Goal: Information Seeking & Learning: Check status

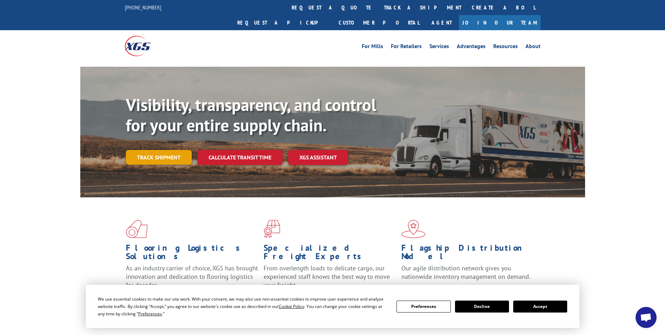
click at [165, 150] on link "Track shipment" at bounding box center [159, 157] width 66 height 15
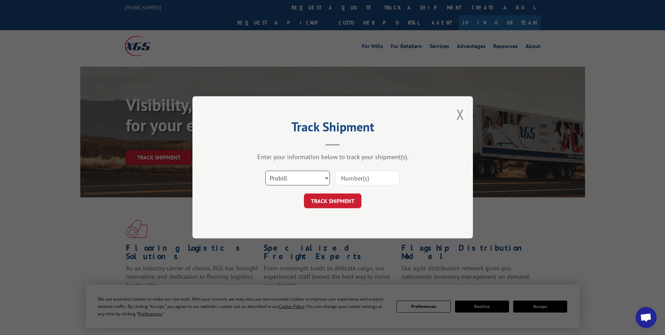
click at [314, 176] on select "Select category... Probill BOL PO" at bounding box center [297, 178] width 65 height 15
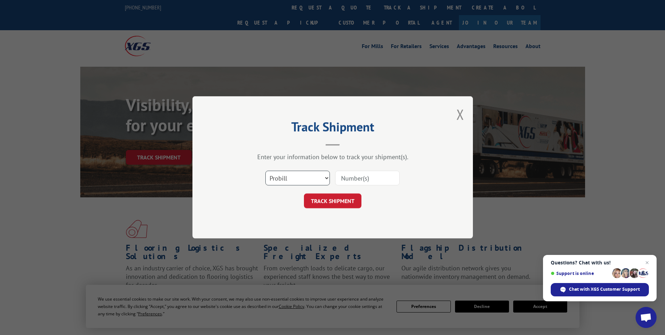
select select "bol"
click at [265, 171] on select "Select category... Probill BOL PO" at bounding box center [297, 178] width 65 height 15
click at [350, 179] on input at bounding box center [367, 178] width 65 height 15
paste input "479981"
type input "479981"
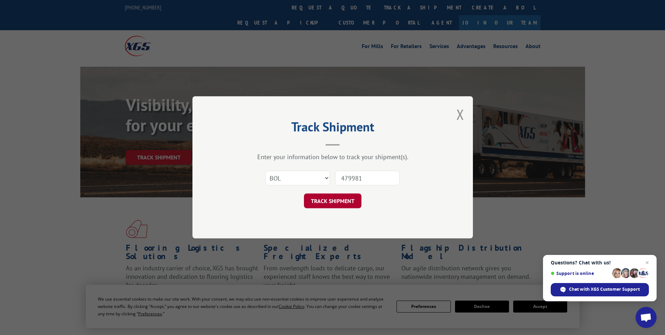
click at [321, 197] on button "TRACK SHIPMENT" at bounding box center [333, 201] width 58 height 15
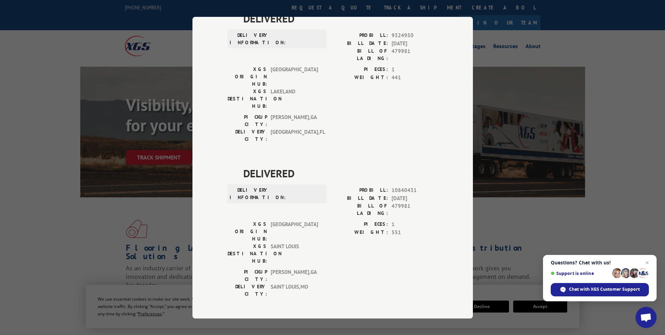
scroll to position [125, 0]
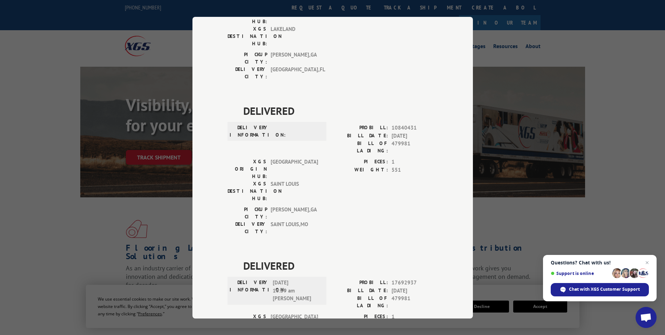
click at [32, 235] on div "Track Shipment DELIVERED DELIVERY INFORMATION: PROBILL: 9324950 BILL DATE: [DAT…" at bounding box center [332, 167] width 665 height 335
